Goal: Task Accomplishment & Management: Use online tool/utility

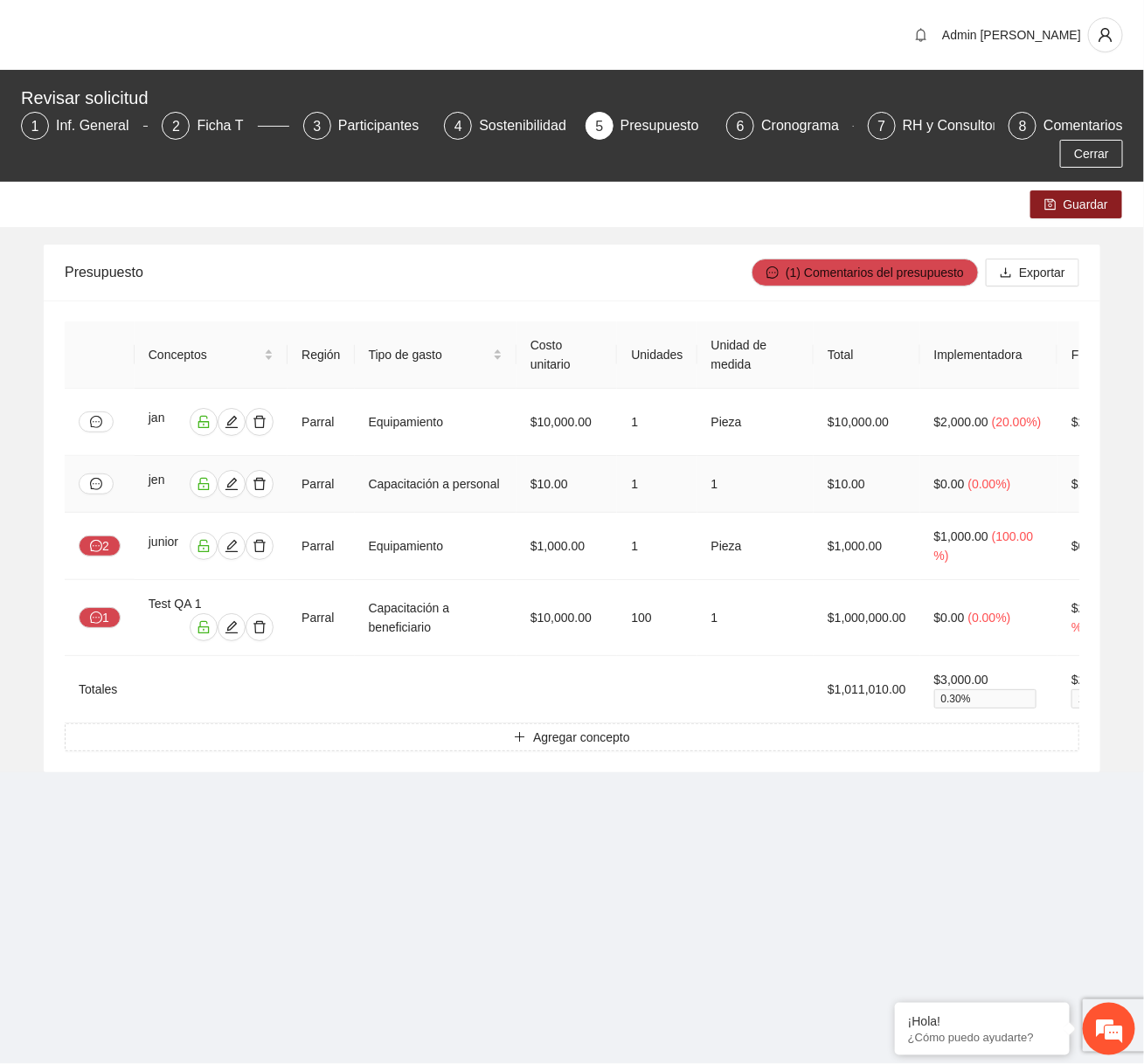
scroll to position [0, 179]
click at [1040, 252] on div "(1) Comentarios del presupuesto Exportar" at bounding box center [915, 272] width 328 height 56
click at [1040, 263] on span "Exportar" at bounding box center [1042, 272] width 47 height 19
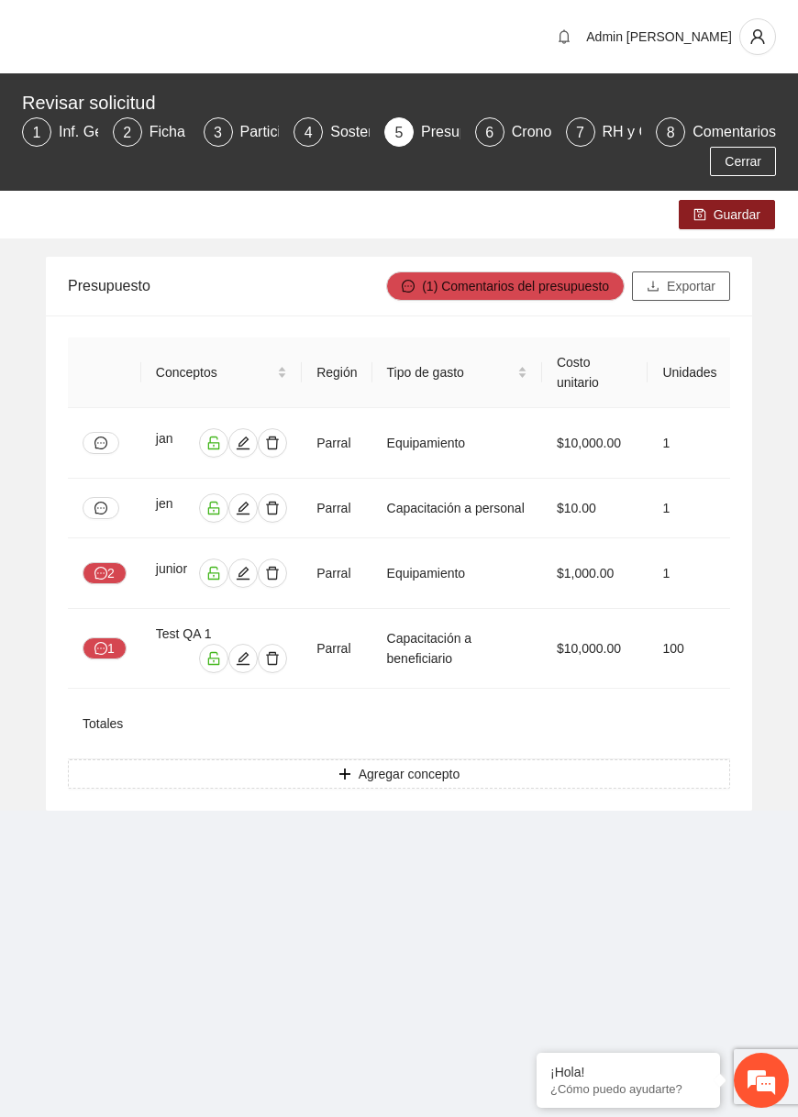
click at [681, 285] on span "Exportar" at bounding box center [691, 286] width 49 height 20
click at [715, 288] on span "Exportar" at bounding box center [691, 286] width 49 height 20
click at [714, 279] on span "Exportar" at bounding box center [691, 286] width 49 height 20
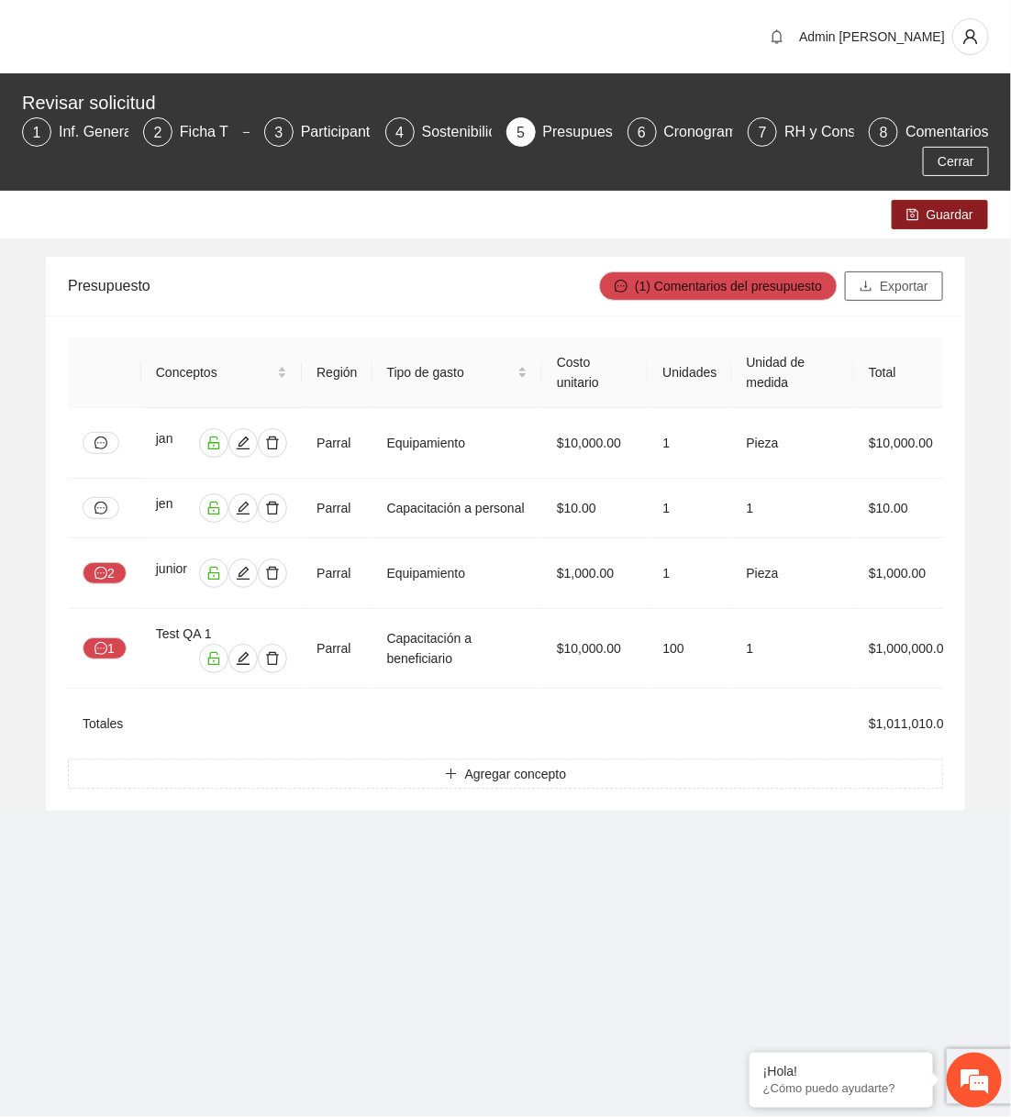
click at [797, 285] on span "Exportar" at bounding box center [904, 286] width 49 height 20
click at [797, 284] on span "Exportar" at bounding box center [904, 286] width 49 height 20
